Goal: Task Accomplishment & Management: Use online tool/utility

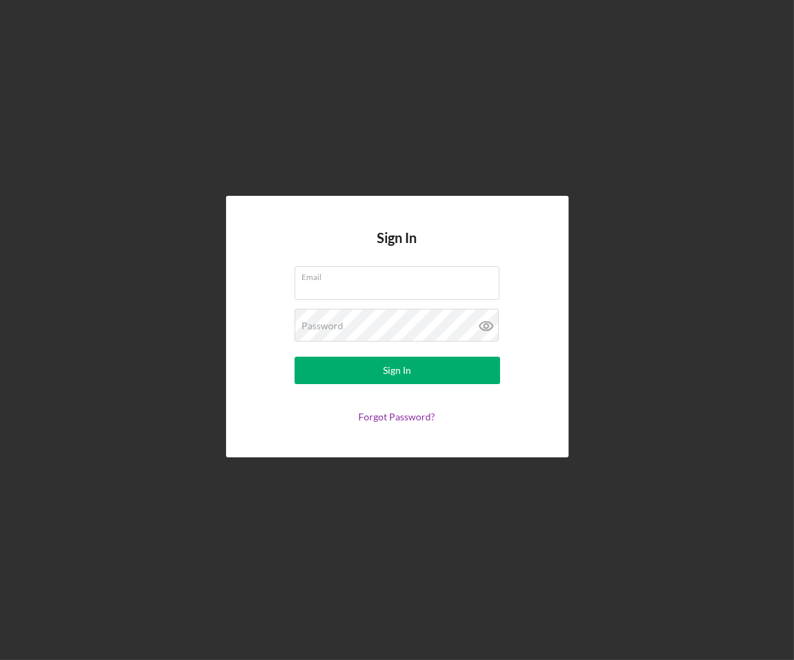
type input "[EMAIL_ADDRESS][PERSON_NAME][DOMAIN_NAME]"
click at [374, 366] on button "Sign In" at bounding box center [398, 370] width 206 height 27
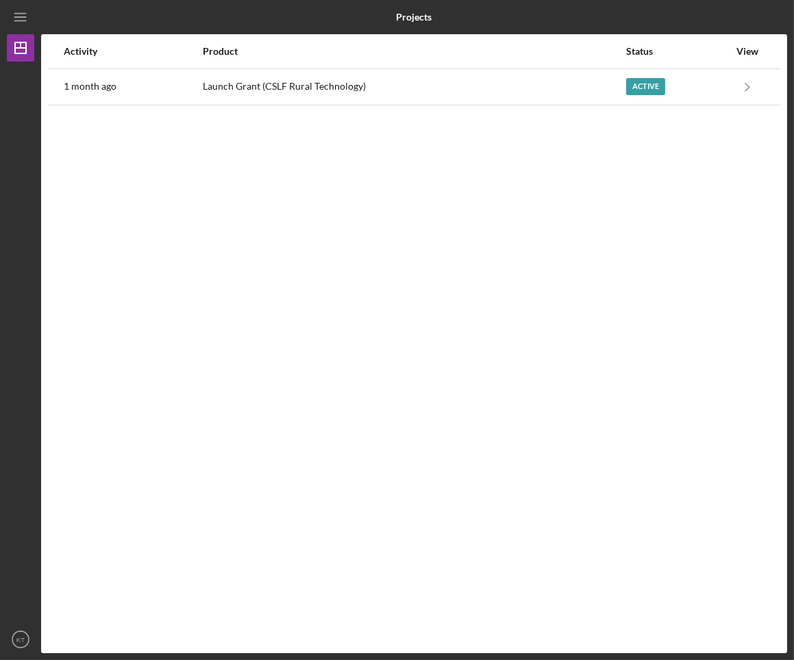
click at [588, 103] on div "Launch Grant (CSLF Rural Technology)" at bounding box center [414, 87] width 422 height 34
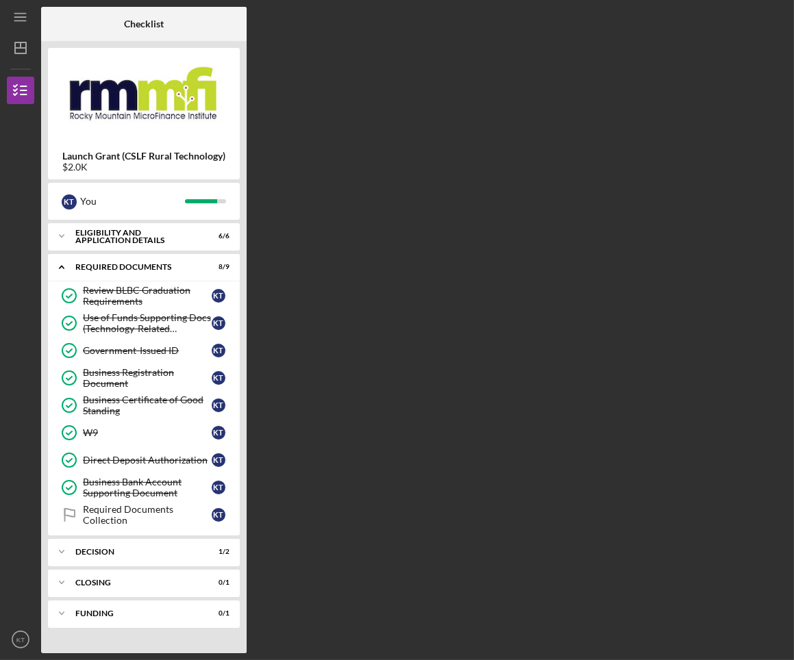
click at [76, 555] on div "Icon/Expander Decision 1 / 2" at bounding box center [144, 551] width 192 height 27
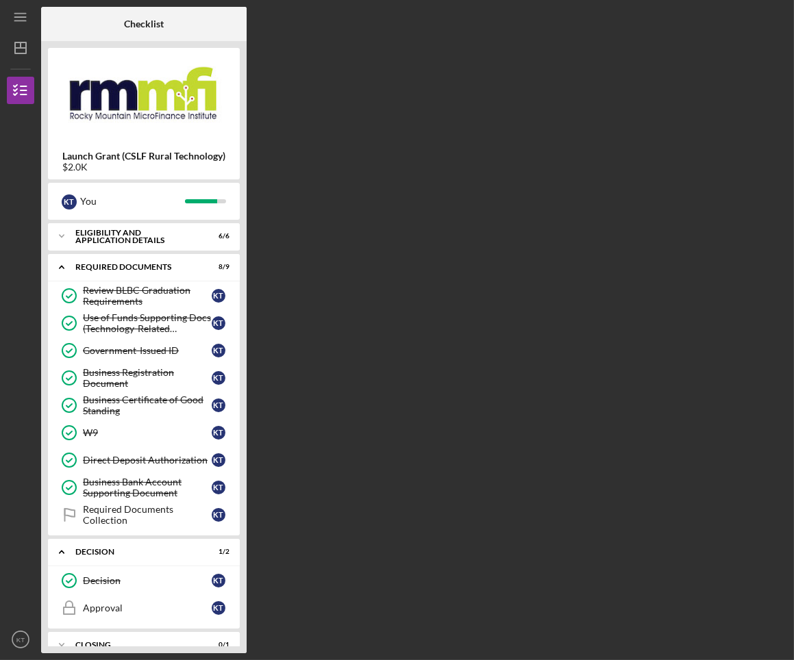
scroll to position [49, 0]
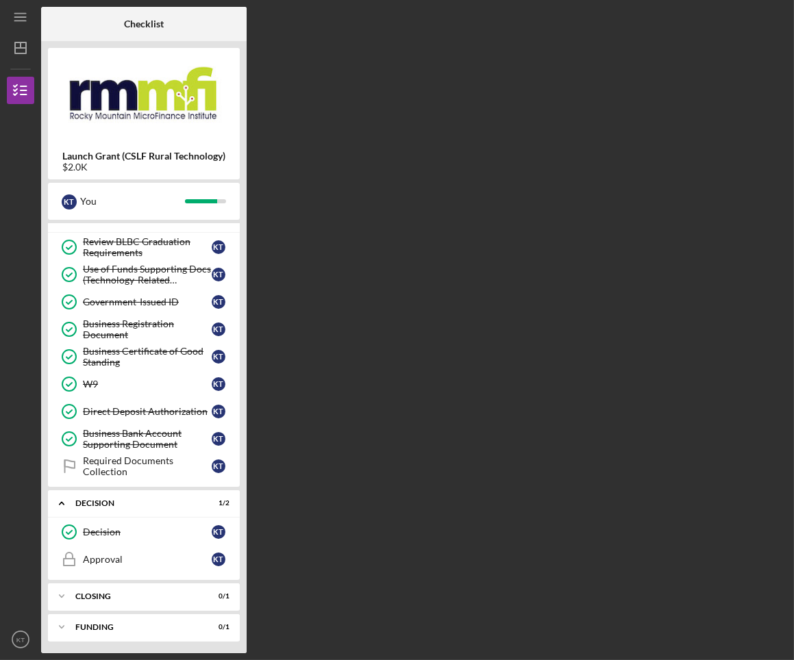
click at [125, 534] on div "Decision" at bounding box center [147, 532] width 129 height 11
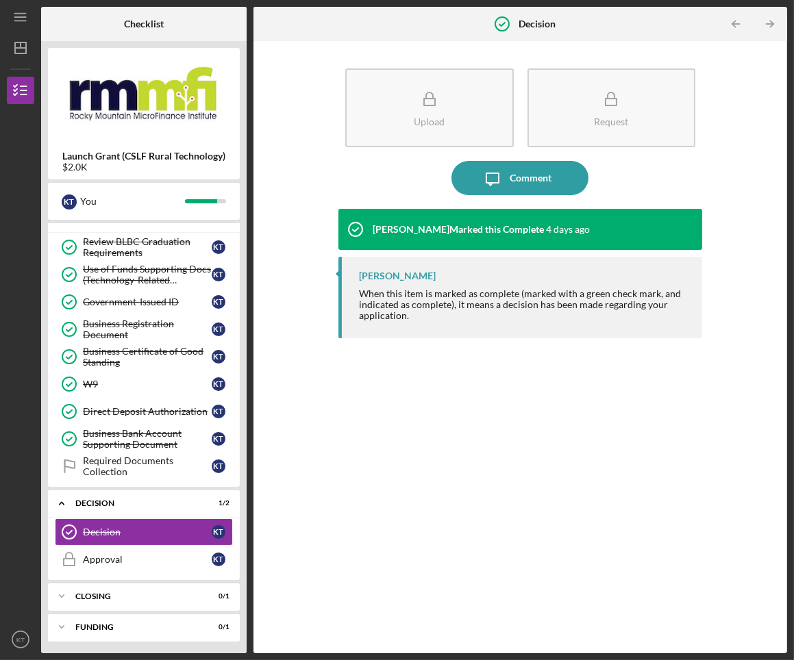
click at [144, 561] on div "Approval" at bounding box center [147, 559] width 129 height 11
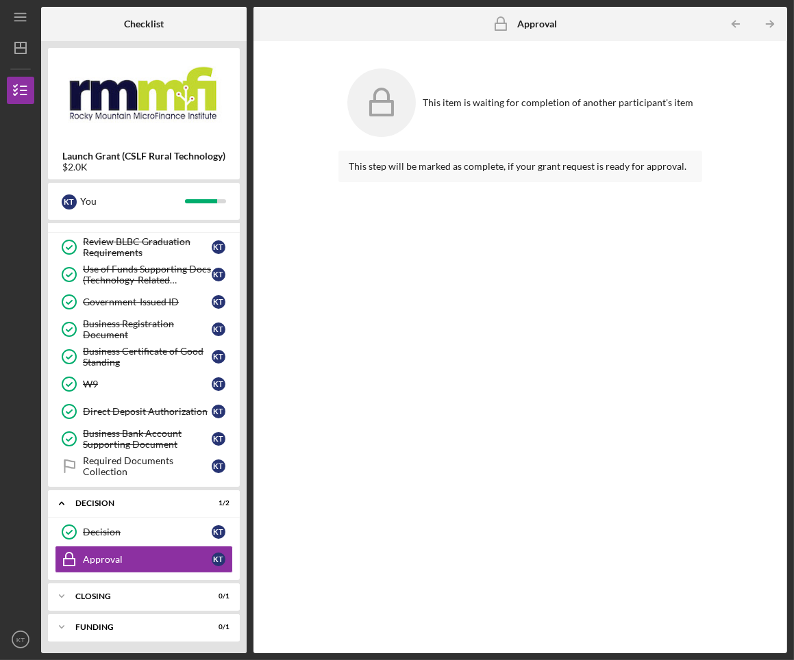
click at [140, 595] on div "Closing" at bounding box center [135, 597] width 120 height 8
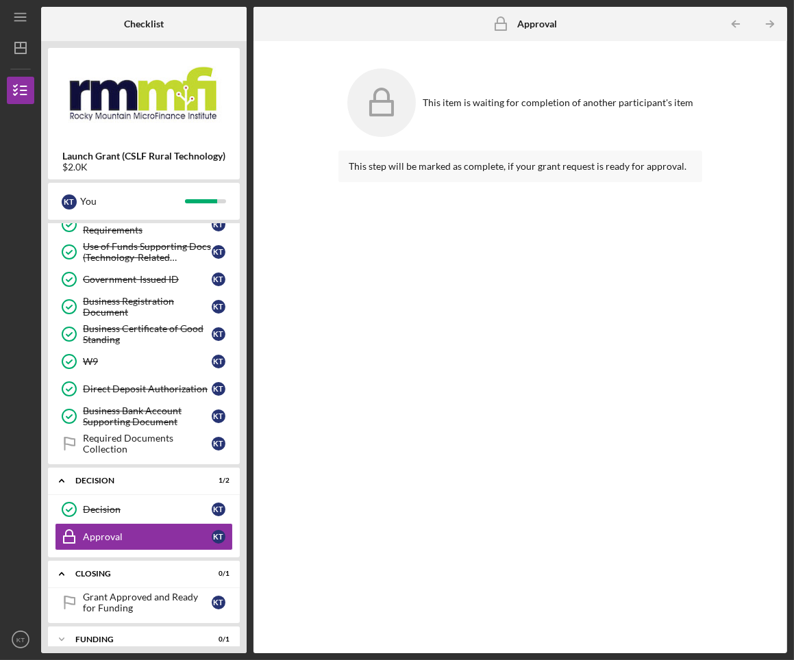
scroll to position [83, 0]
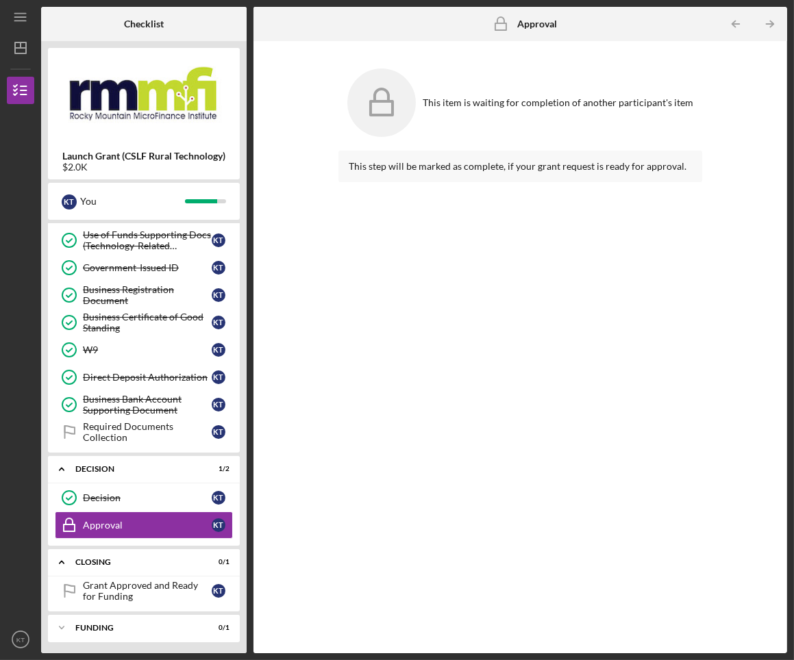
click at [161, 624] on div "Funding" at bounding box center [135, 628] width 120 height 8
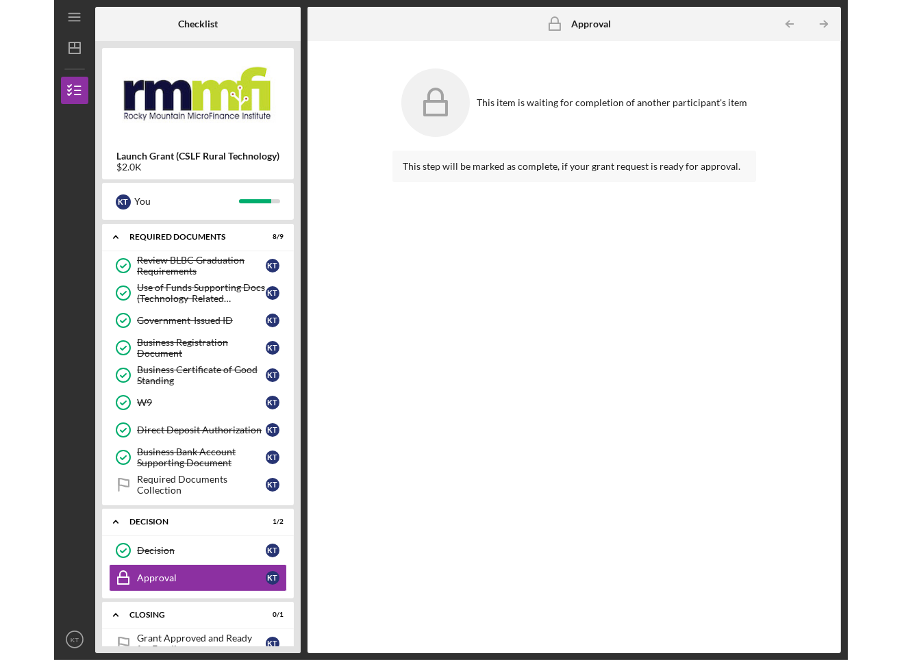
scroll to position [0, 0]
